Goal: Information Seeking & Learning: Check status

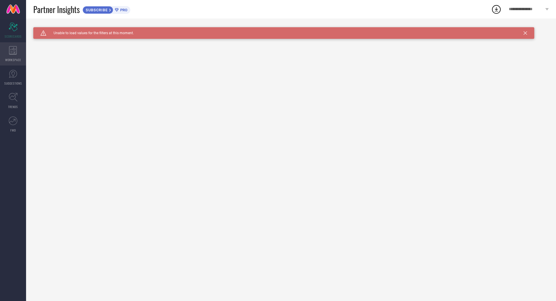
click at [16, 60] on span "WORKSPACE" at bounding box center [13, 60] width 16 height 4
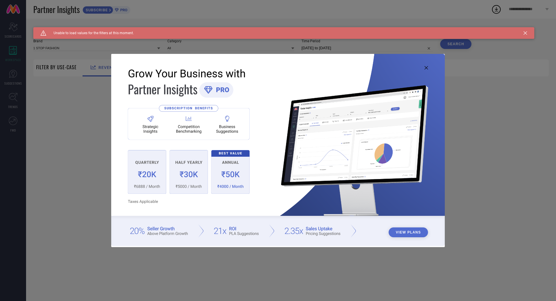
type input "1 STOP FASHION"
type input "All"
click at [14, 78] on div "View Plans" at bounding box center [278, 150] width 556 height 301
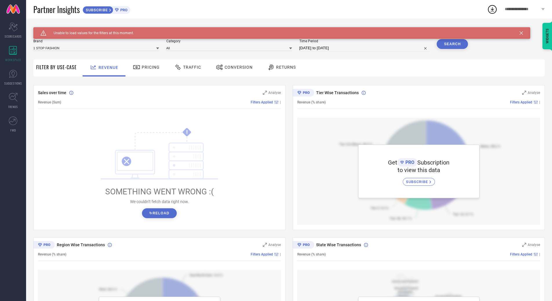
click at [153, 66] on span "Pricing" at bounding box center [151, 67] width 18 height 5
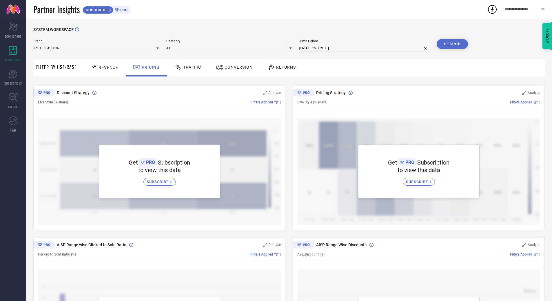
drag, startPoint x: 149, startPoint y: 67, endPoint x: 368, endPoint y: 81, distance: 219.9
drag, startPoint x: 368, startPoint y: 81, endPoint x: 378, endPoint y: 65, distance: 19.5
click at [379, 65] on div "Revenue Pricing Traffic Conversion Returns" at bounding box center [312, 67] width 465 height 17
click at [154, 47] on input at bounding box center [96, 48] width 126 height 6
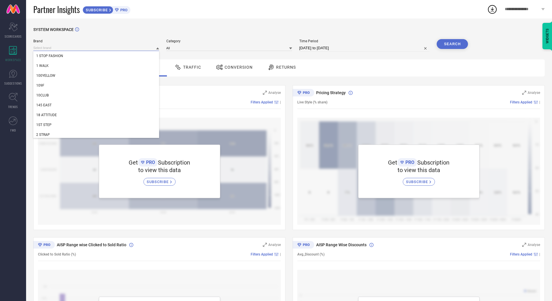
click at [154, 47] on input at bounding box center [96, 48] width 126 height 6
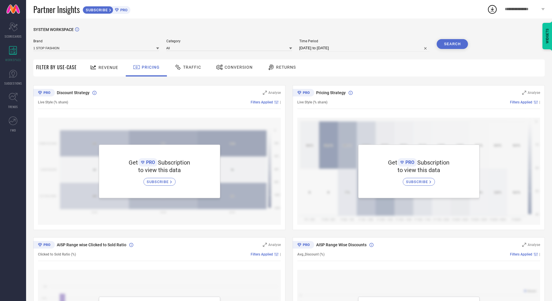
click at [75, 90] on div "Discount Strategy Analyse Live Style (% share) Filters Applied | Get PRO Subscr…" at bounding box center [159, 157] width 252 height 145
click at [291, 49] on icon at bounding box center [290, 48] width 3 height 2
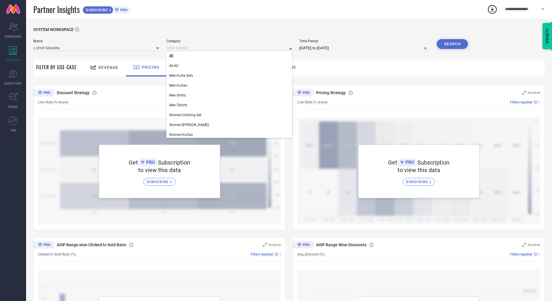
click at [291, 49] on icon at bounding box center [290, 48] width 3 height 2
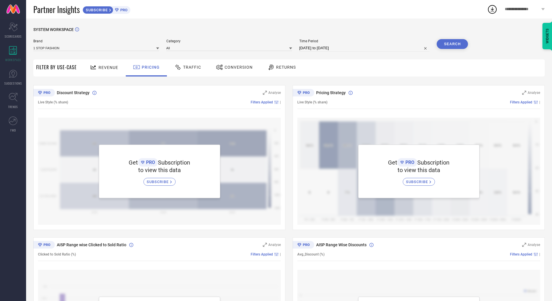
click at [351, 52] on div "Brand 1 STOP FASHION Category All Time Period [DATE] to [DATE] Search" at bounding box center [250, 47] width 434 height 17
click at [448, 43] on button "Search" at bounding box center [451, 44] width 31 height 10
